Goal: Use online tool/utility: Utilize a website feature to perform a specific function

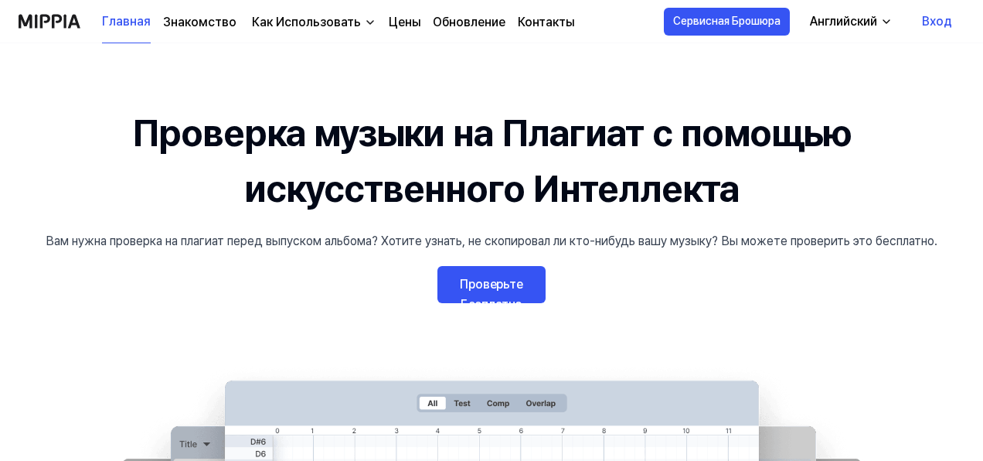
click at [494, 280] on link "Проверьте Бесплатно" at bounding box center [492, 284] width 108 height 37
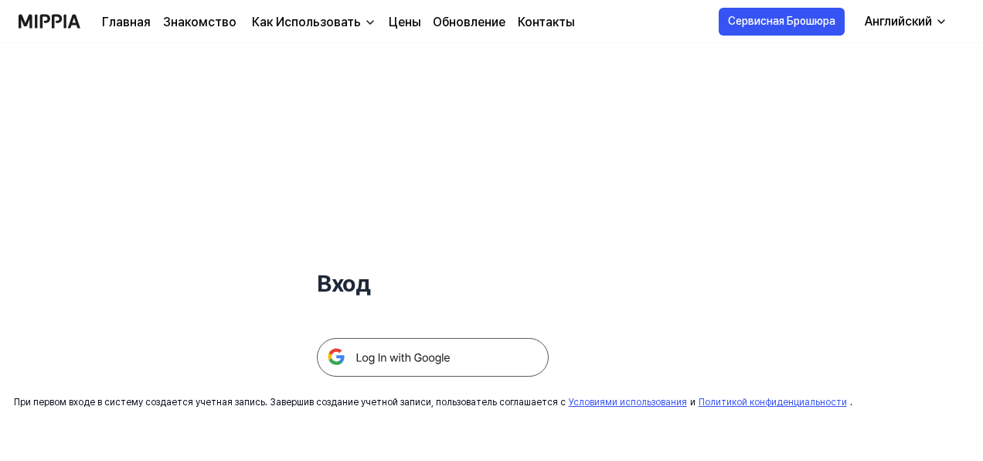
click at [430, 354] on img at bounding box center [433, 357] width 232 height 39
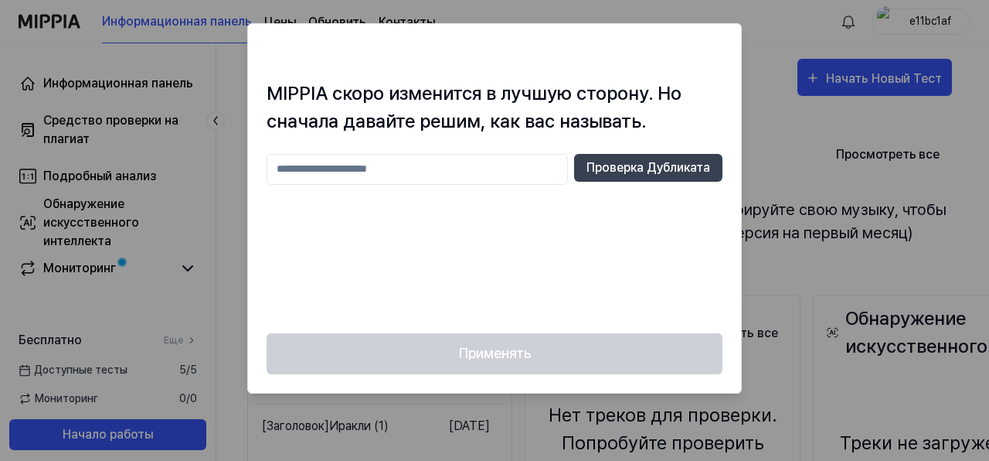
click at [341, 172] on input "text" at bounding box center [417, 169] width 301 height 31
type input "****"
click at [663, 165] on button "Проверка Дубликата" at bounding box center [648, 168] width 148 height 28
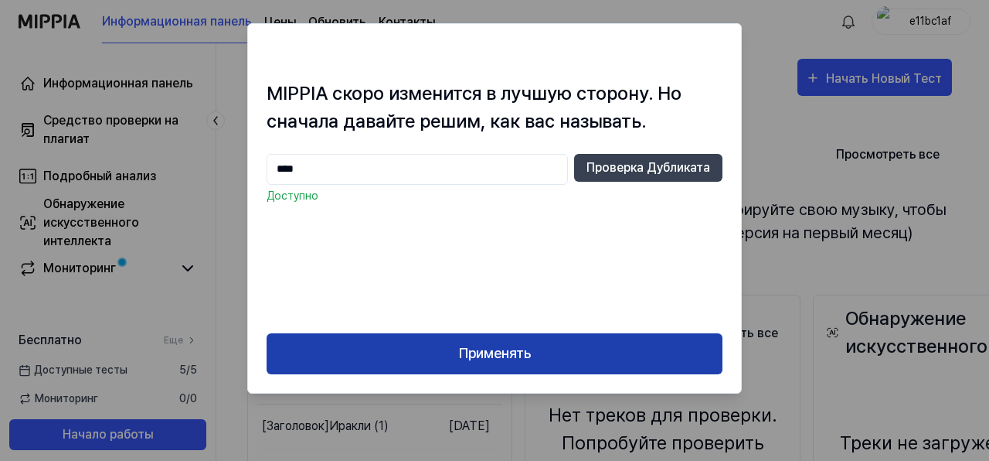
click at [496, 355] on button "Применять" at bounding box center [495, 353] width 456 height 41
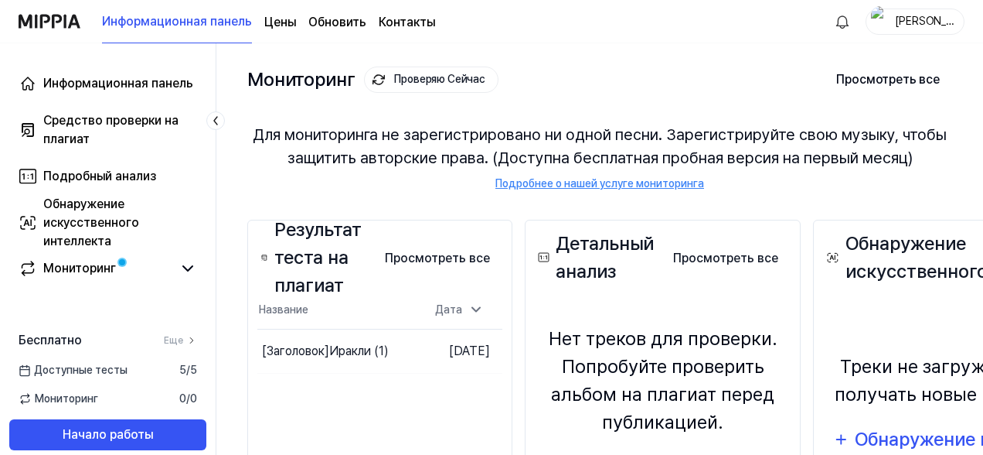
scroll to position [62, 0]
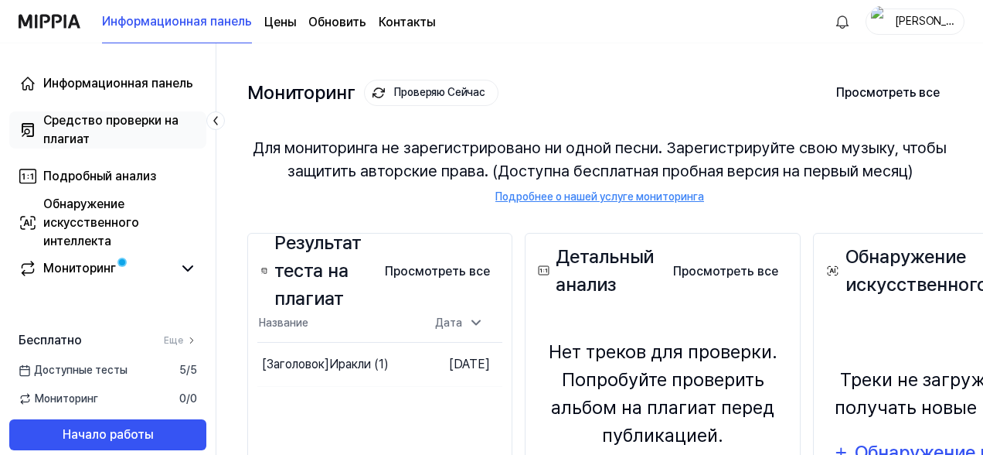
click at [76, 118] on div "Средство проверки на плагиат" at bounding box center [120, 129] width 154 height 37
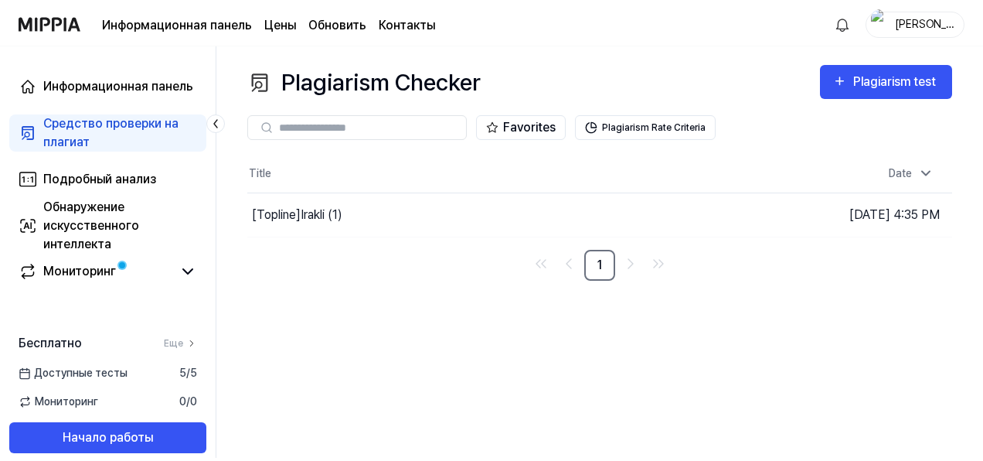
scroll to position [0, 0]
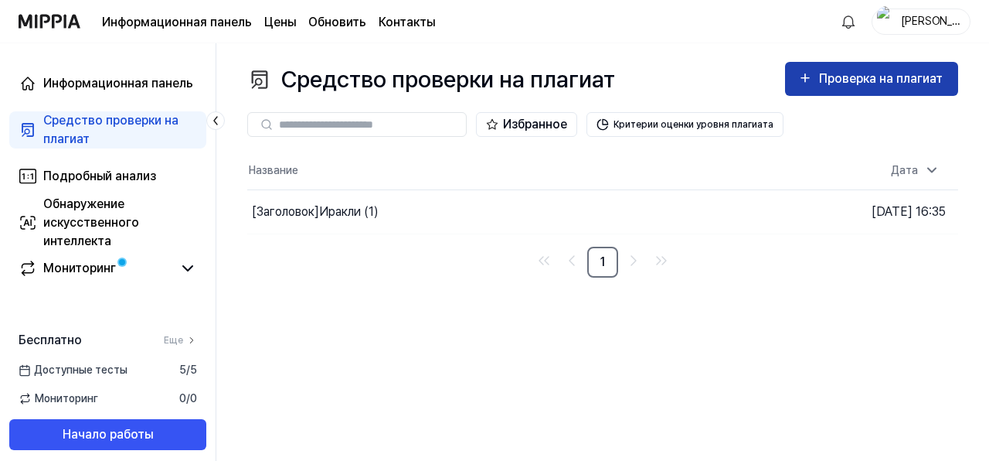
click at [854, 79] on div "Проверка на плагиат" at bounding box center [882, 79] width 127 height 20
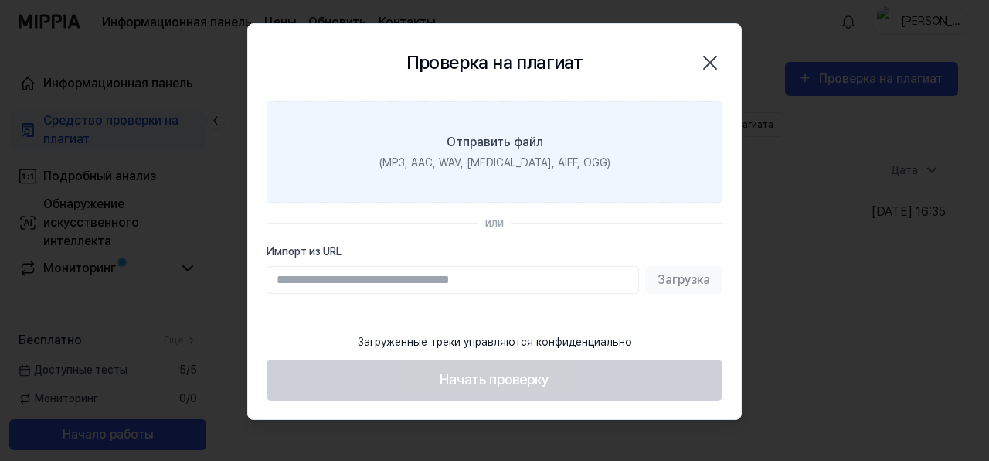
click at [516, 164] on div "(MP3, AAC, WAV, FLAC, AIFF, OGG)" at bounding box center [495, 163] width 231 height 16
click at [0, 0] on input "Отправить файл (MP3, AAC, WAV, FLAC, AIFF, OGG)" at bounding box center [0, 0] width 0 height 0
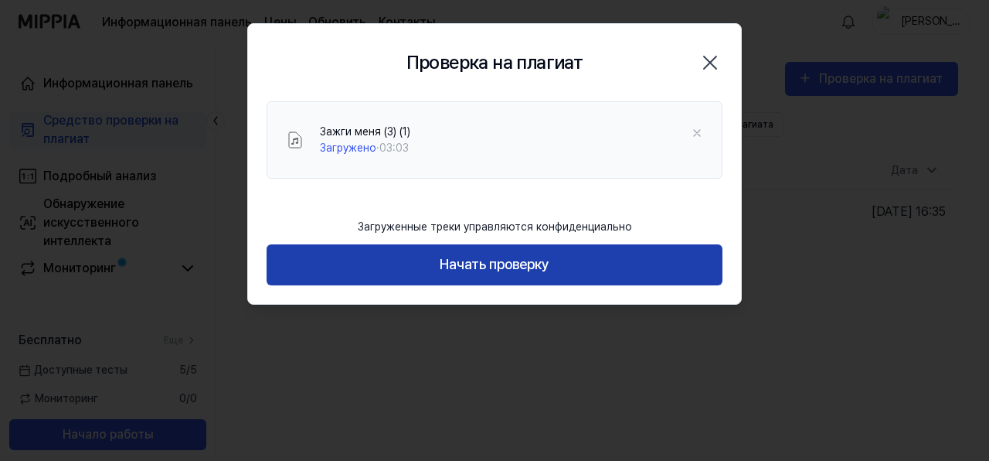
click at [503, 248] on button "Начать проверку" at bounding box center [495, 264] width 456 height 41
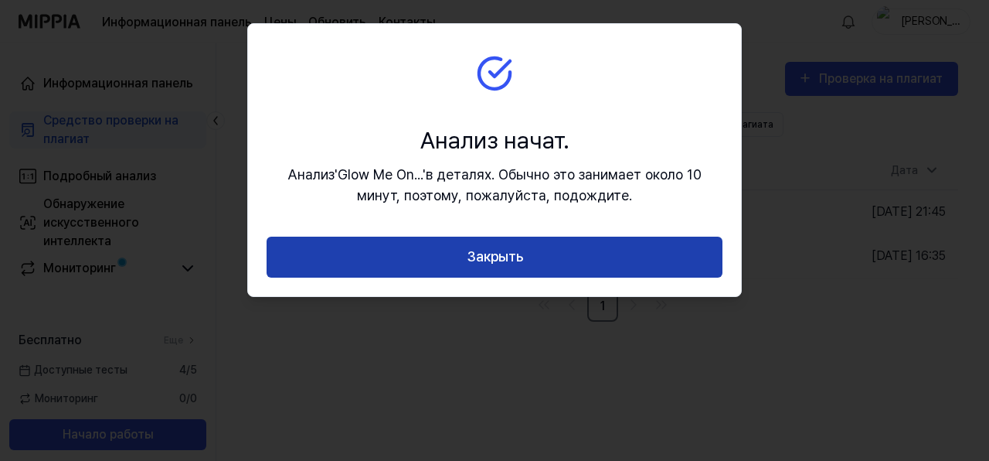
click at [515, 261] on button "Закрыть" at bounding box center [495, 257] width 456 height 41
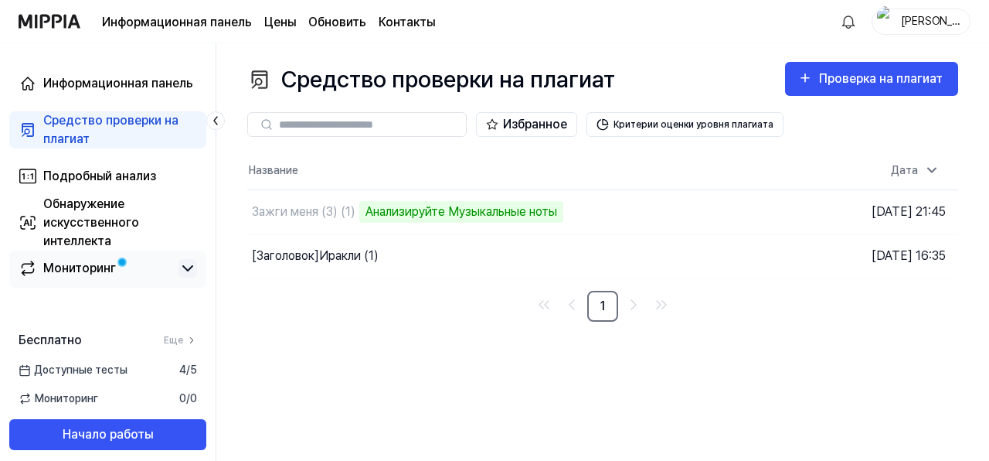
click at [192, 268] on icon at bounding box center [188, 268] width 19 height 19
click at [192, 268] on icon at bounding box center [187, 268] width 9 height 5
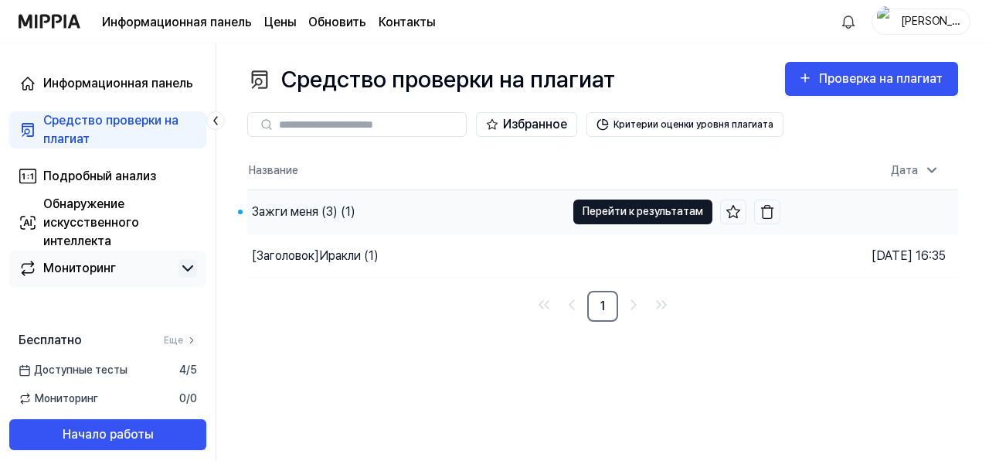
click at [632, 216] on button "Перейти к результатам" at bounding box center [643, 211] width 139 height 25
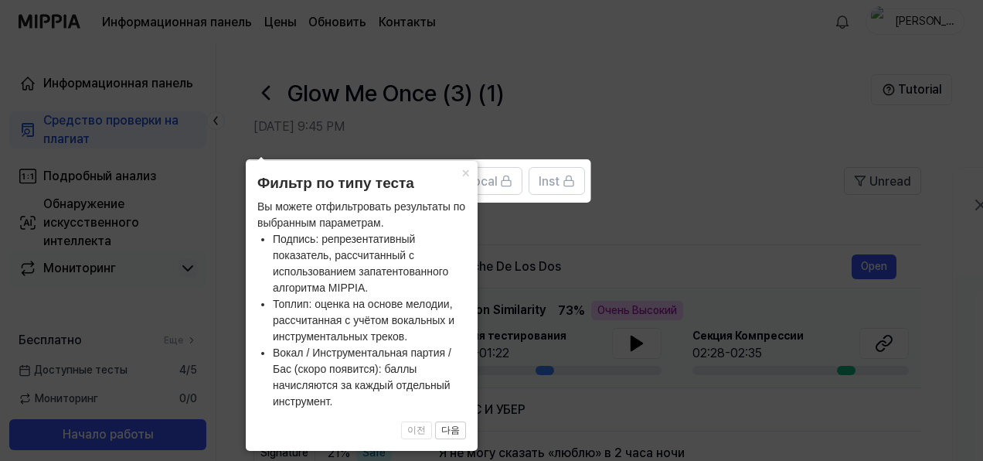
click at [638, 216] on icon at bounding box center [494, 230] width 989 height 461
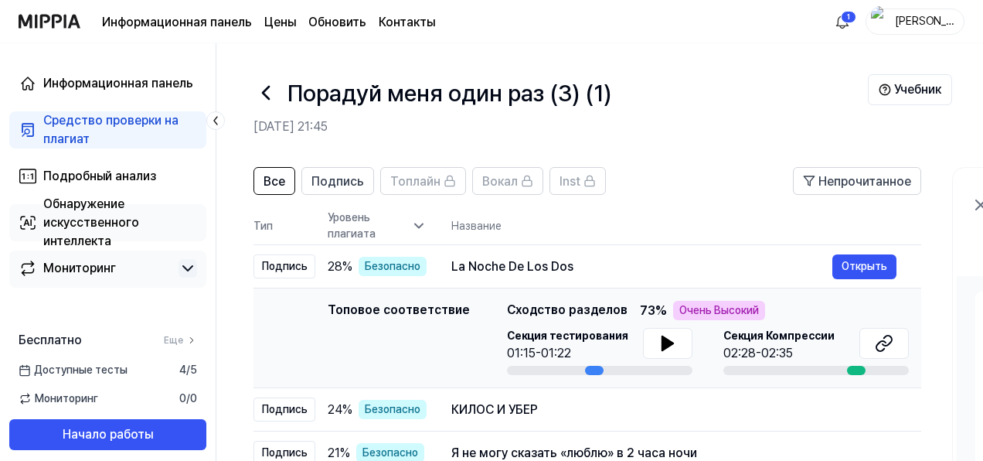
click at [90, 221] on div "Обнаружение искусственного интеллекта" at bounding box center [120, 223] width 154 height 56
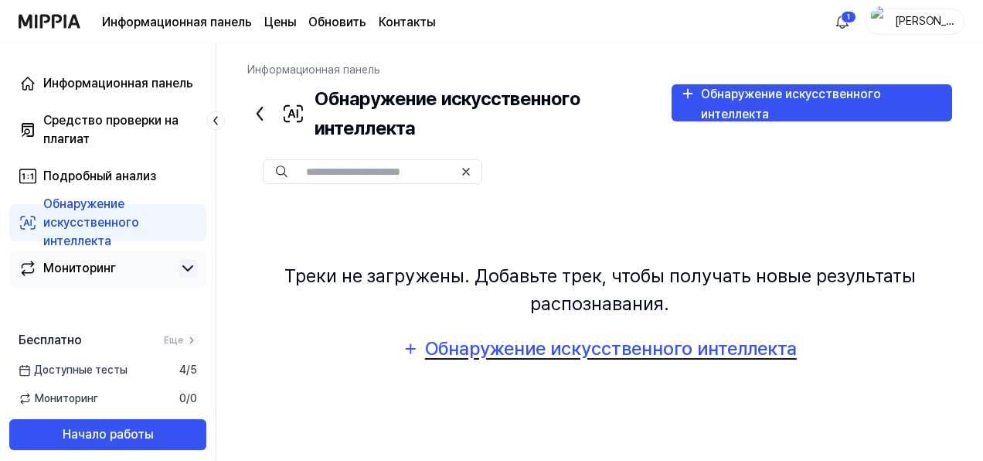
click at [568, 355] on div "Обнаружение искусственного интеллекта" at bounding box center [610, 348] width 373 height 29
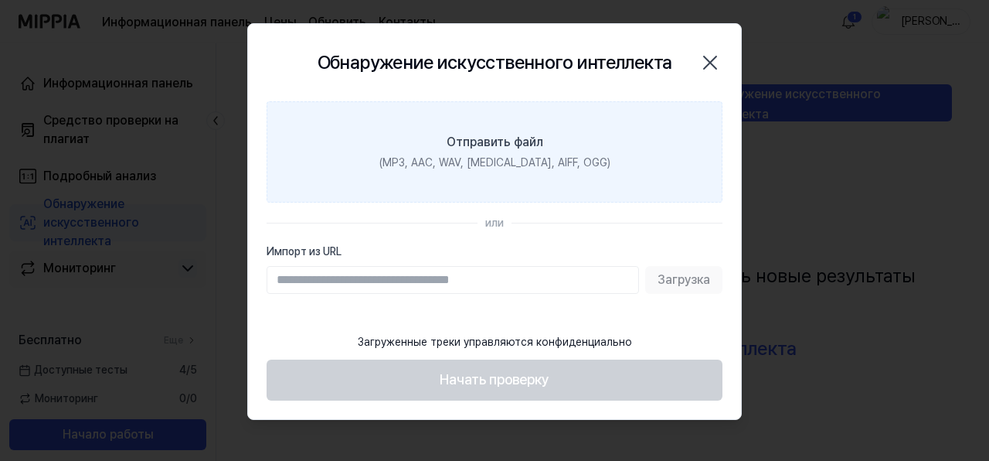
click at [498, 168] on div "(MP3, AAC, WAV, FLAC, AIFF, OGG)" at bounding box center [495, 163] width 231 height 16
click at [0, 0] on input "Отправить файл (MP3, AAC, WAV, FLAC, AIFF, OGG)" at bounding box center [0, 0] width 0 height 0
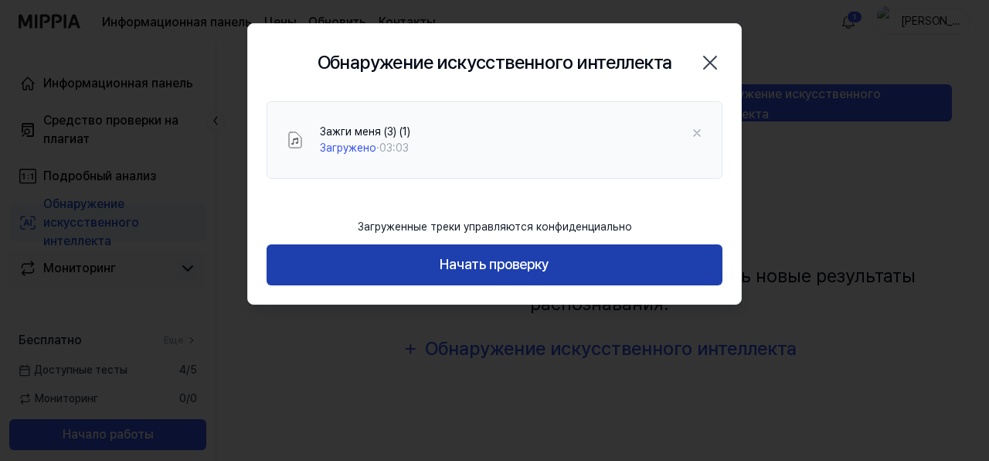
click at [529, 271] on button "Начать проверку" at bounding box center [495, 264] width 456 height 41
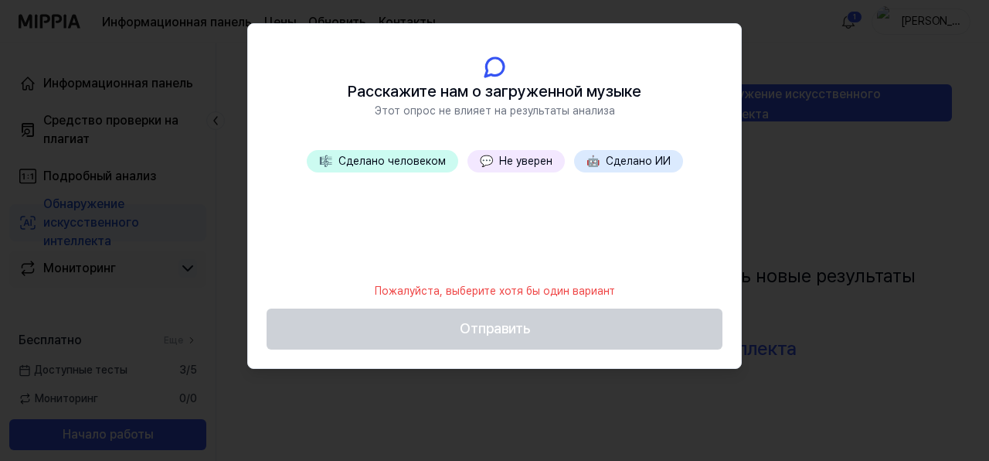
click at [510, 159] on button "💬 Не уверен" at bounding box center [516, 161] width 97 height 22
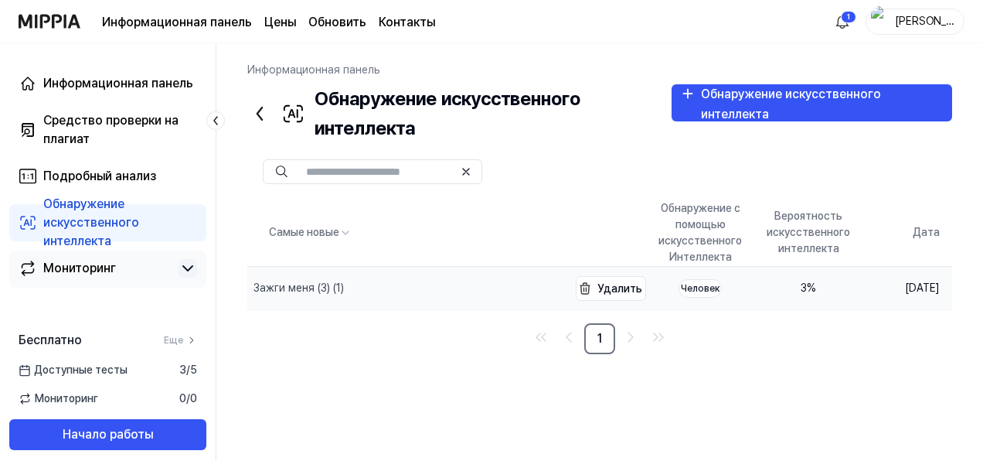
click at [308, 284] on div "Зажги меня (3) (1)" at bounding box center [299, 288] width 90 height 16
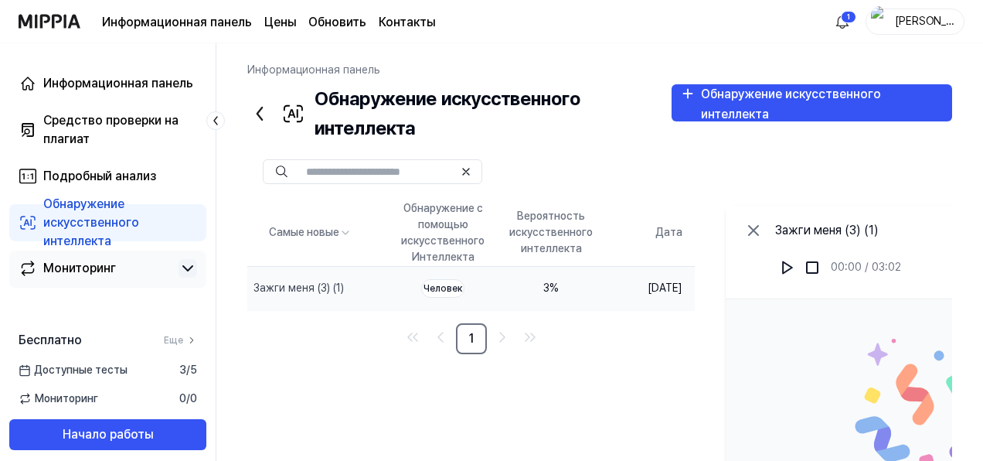
click at [280, 22] on page\) "Цены" at bounding box center [280, 22] width 32 height 19
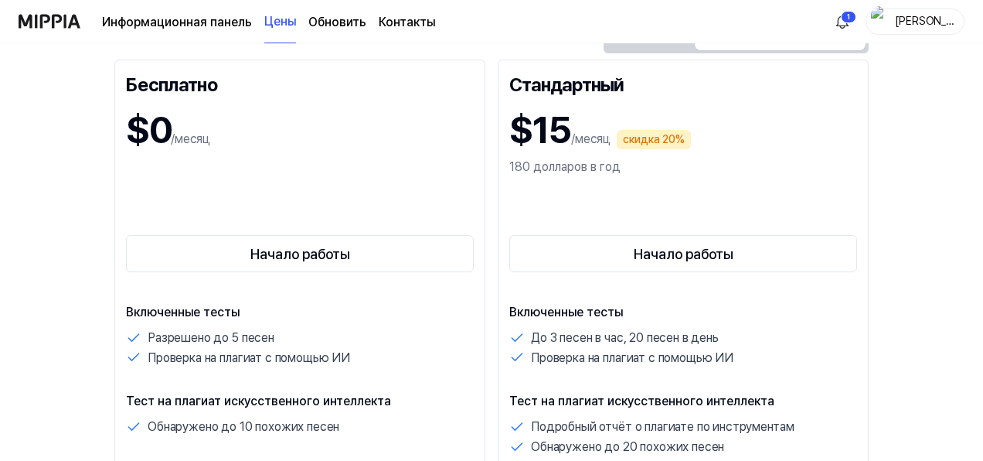
scroll to position [155, 0]
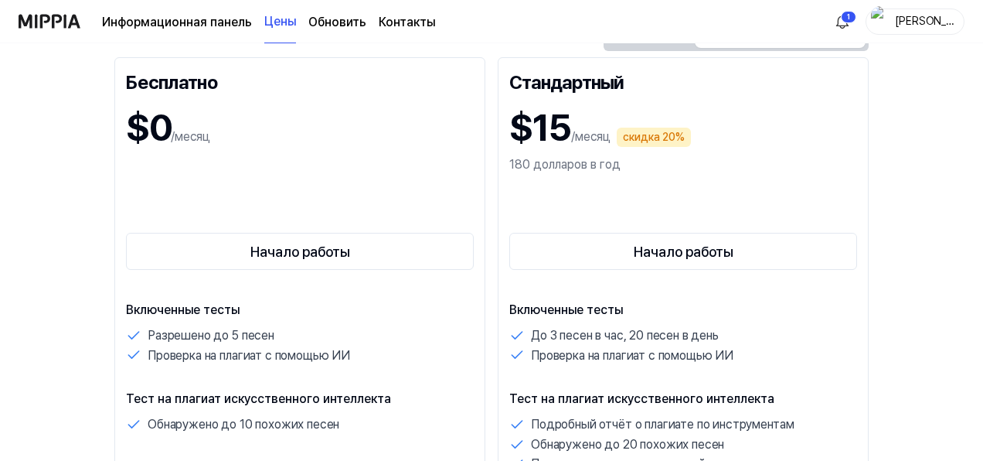
click at [652, 49] on button "Ежемесячно" at bounding box center [651, 34] width 88 height 29
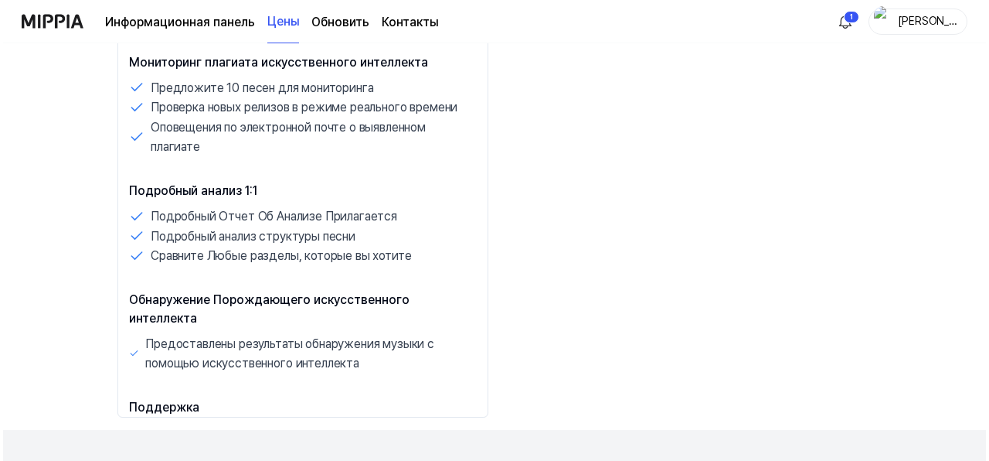
scroll to position [1453, 0]
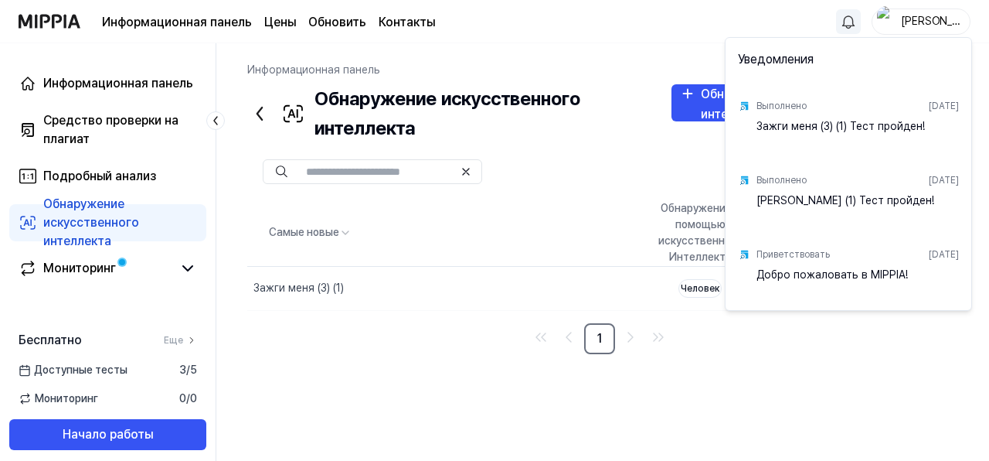
click at [291, 284] on html "Информационная панель Цены Обновить Контакты Мэри Информационная панель Средств…" at bounding box center [494, 230] width 989 height 461
